Goal: Browse casually: Explore the website without a specific task or goal

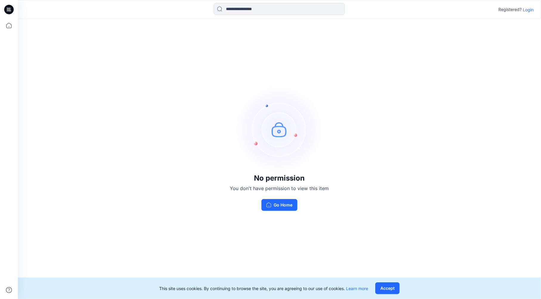
click at [529, 10] on p "Login" at bounding box center [528, 10] width 11 height 6
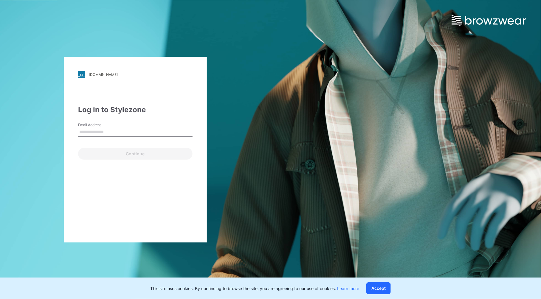
click at [129, 132] on input "Email Address" at bounding box center [135, 132] width 114 height 9
type input "**********"
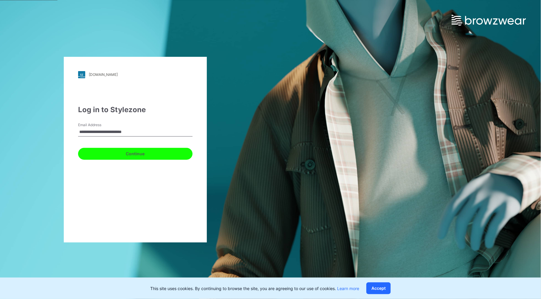
click at [122, 154] on button "Continue" at bounding box center [135, 154] width 114 height 12
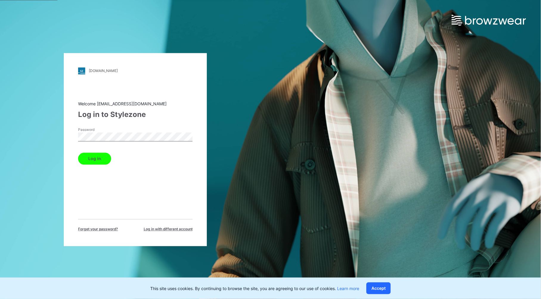
click at [98, 159] on button "Log in" at bounding box center [94, 159] width 33 height 12
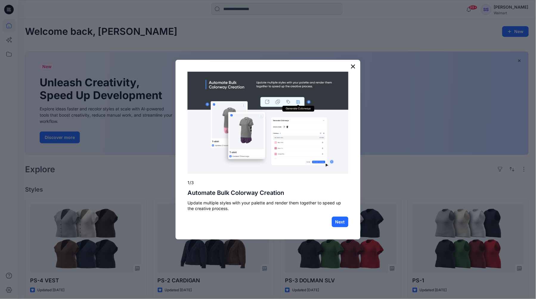
click at [352, 66] on button "×" at bounding box center [353, 67] width 6 height 10
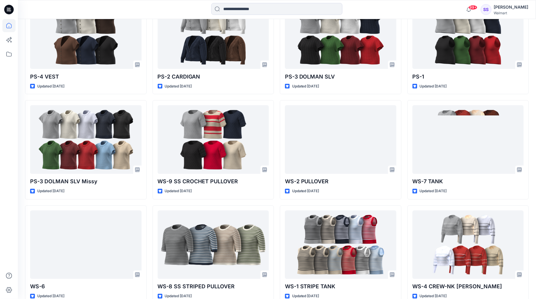
scroll to position [221, 0]
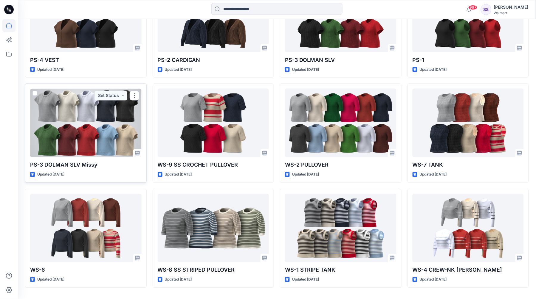
click at [83, 121] on div at bounding box center [85, 123] width 111 height 69
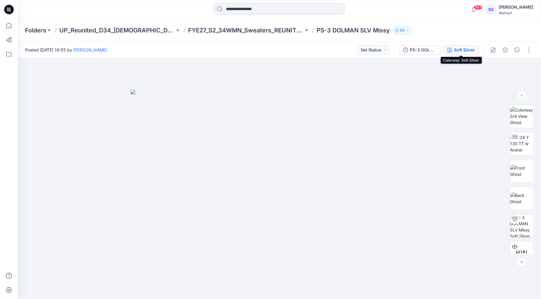
click at [456, 51] on div "Soft Silver" at bounding box center [464, 50] width 21 height 7
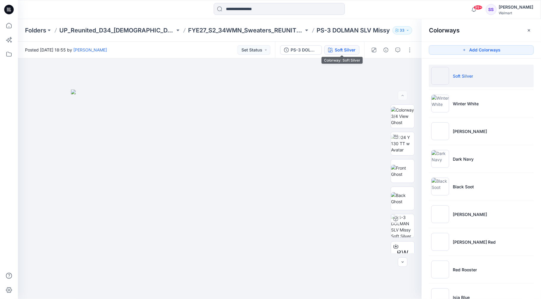
click at [341, 49] on div "Soft Silver" at bounding box center [344, 50] width 21 height 7
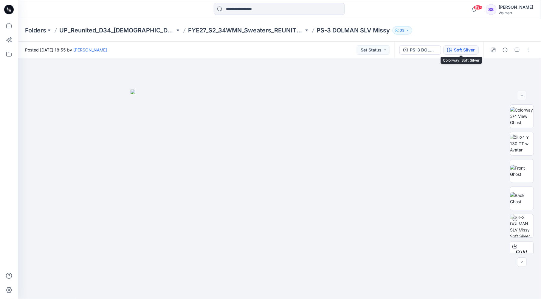
click at [459, 51] on div "Soft Silver" at bounding box center [464, 50] width 21 height 7
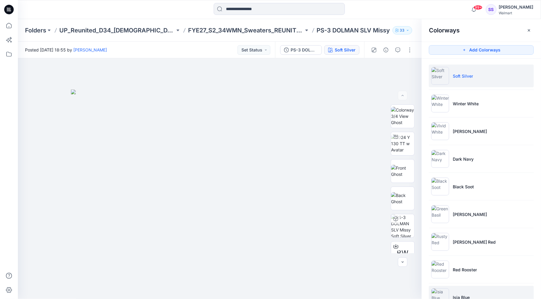
click at [465, 295] on p "Isia Blue" at bounding box center [460, 298] width 17 height 6
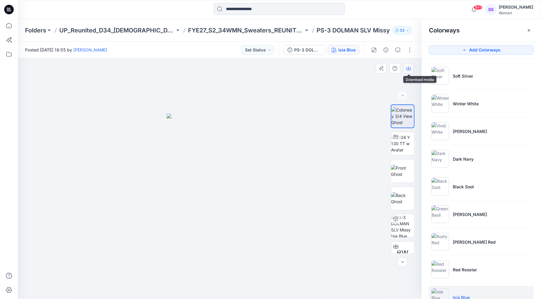
click at [409, 69] on icon "button" at bounding box center [408, 67] width 2 height 3
click at [341, 51] on div "Isia Blue" at bounding box center [346, 50] width 17 height 7
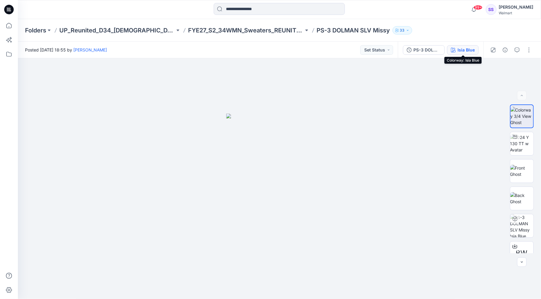
click at [463, 50] on div "Isia Blue" at bounding box center [465, 50] width 17 height 7
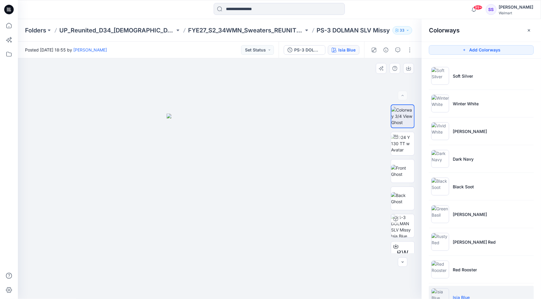
drag, startPoint x: 187, startPoint y: 77, endPoint x: 189, endPoint y: 75, distance: 3.4
click at [187, 77] on div at bounding box center [220, 178] width 404 height 241
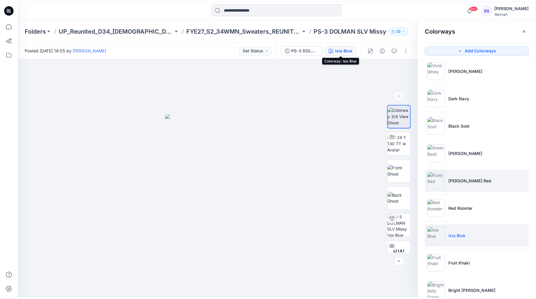
scroll to position [75, 0]
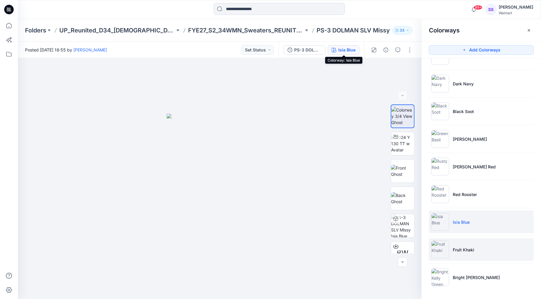
click at [491, 254] on li "Fruit Khaki" at bounding box center [481, 250] width 105 height 23
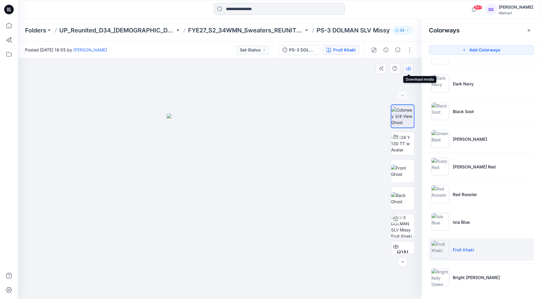
click at [406, 69] on icon "button" at bounding box center [408, 68] width 5 height 5
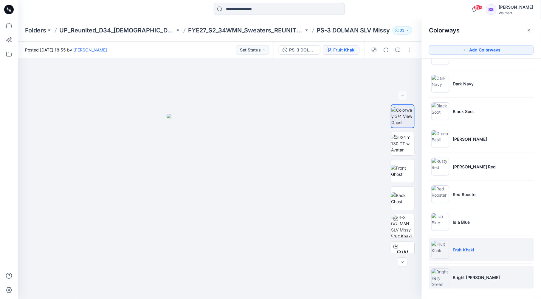
click at [479, 279] on p "Bright [PERSON_NAME]" at bounding box center [475, 278] width 47 height 6
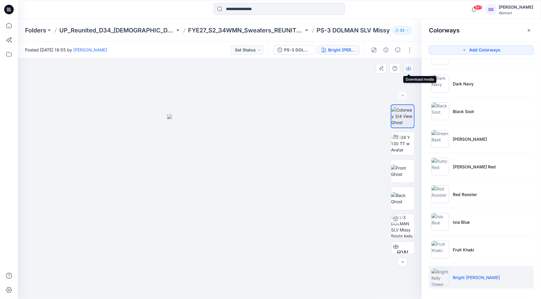
click at [407, 69] on icon "button" at bounding box center [408, 68] width 5 height 5
click at [8, 27] on icon at bounding box center [8, 25] width 13 height 13
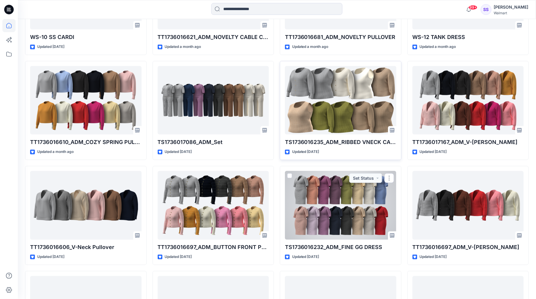
scroll to position [870, 0]
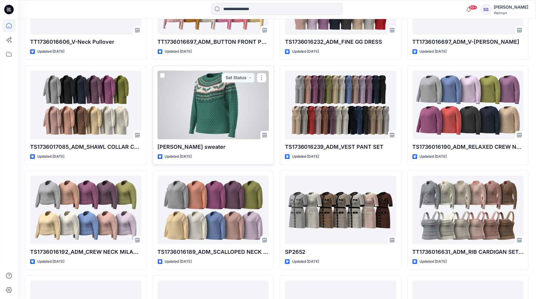
click at [210, 109] on div at bounding box center [213, 105] width 111 height 69
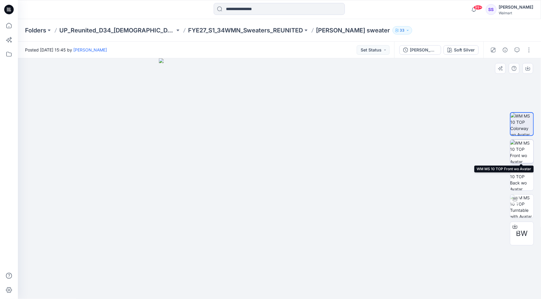
click at [521, 148] on img at bounding box center [521, 151] width 23 height 23
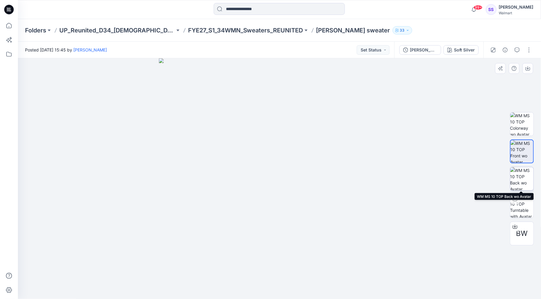
click at [525, 174] on img at bounding box center [521, 178] width 23 height 23
click at [110, 89] on div at bounding box center [279, 178] width 523 height 241
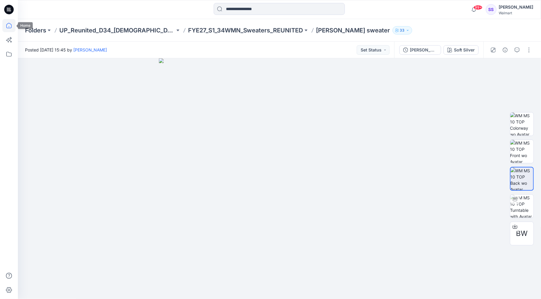
click at [11, 25] on icon at bounding box center [8, 25] width 5 height 5
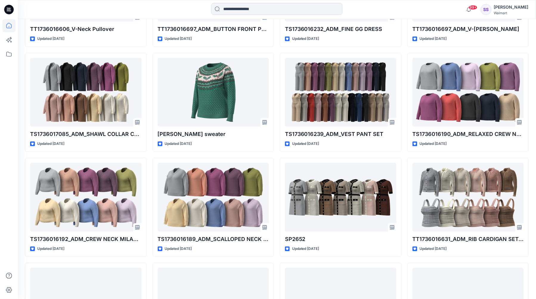
scroll to position [1185, 0]
